Goal: Check status

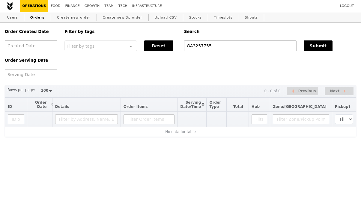
select select "100"
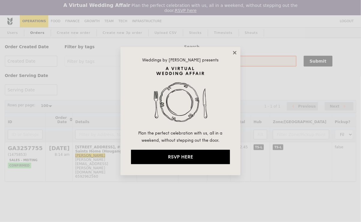
click at [236, 53] on icon at bounding box center [234, 52] width 3 height 3
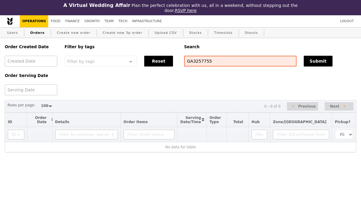
select select "100"
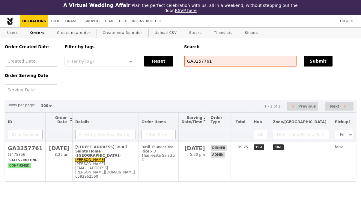
select select "100"
